Goal: Check status: Check status

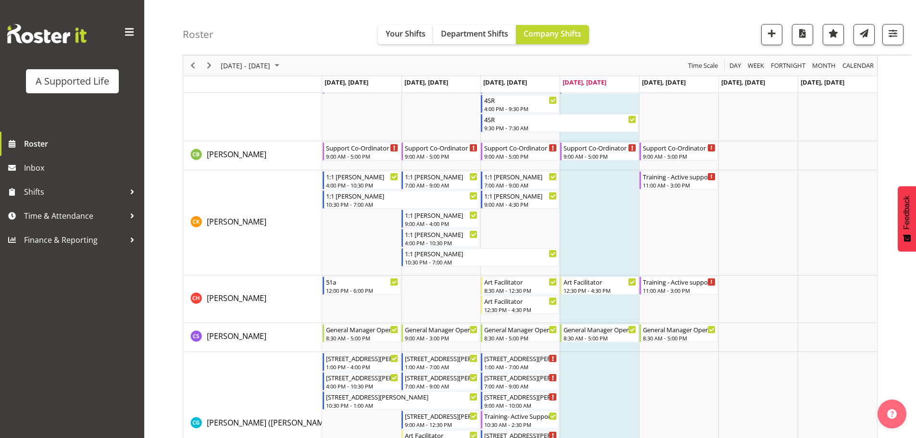
scroll to position [862, 0]
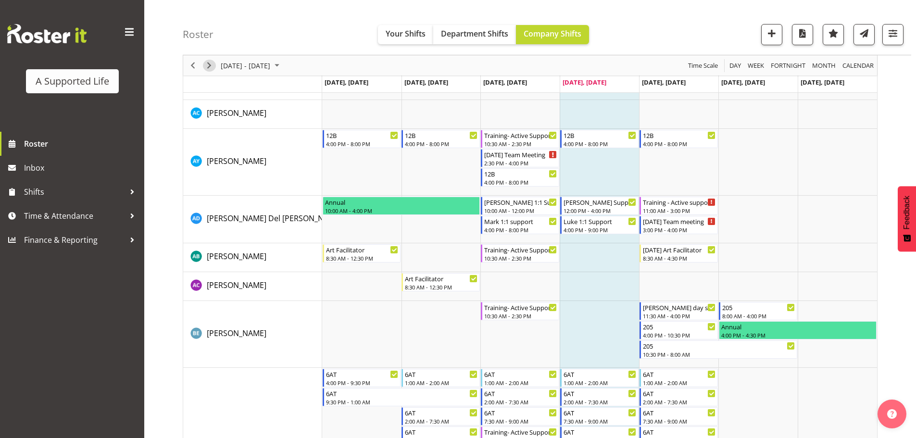
click at [206, 62] on span "Next" at bounding box center [209, 66] width 12 height 12
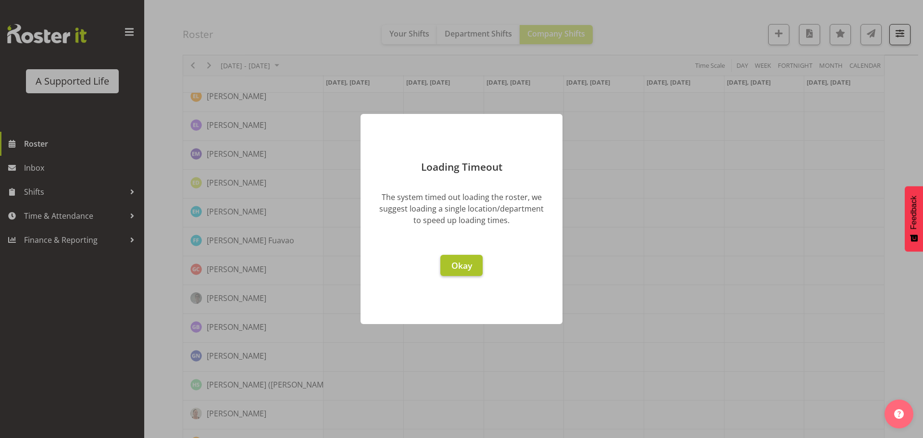
click at [453, 265] on span "Okay" at bounding box center [461, 266] width 21 height 12
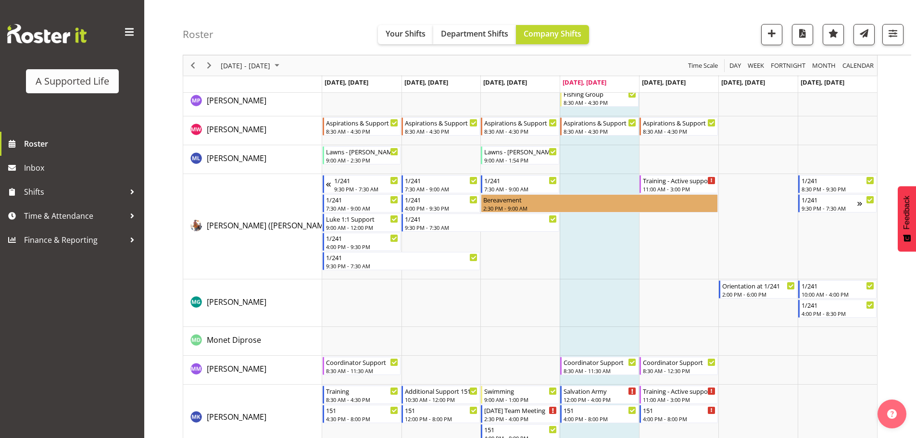
scroll to position [4683, 0]
